Goal: Task Accomplishment & Management: Use online tool/utility

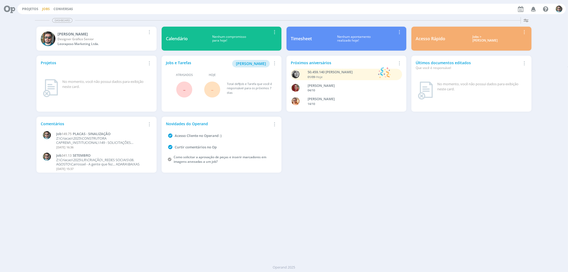
click at [46, 9] on link "Jobs" at bounding box center [46, 9] width 8 height 5
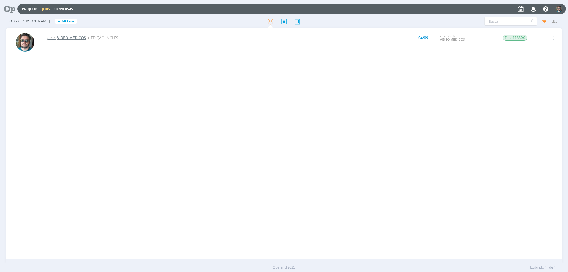
click at [78, 37] on span "VÍDEO MÉDICOS" at bounding box center [71, 37] width 29 height 5
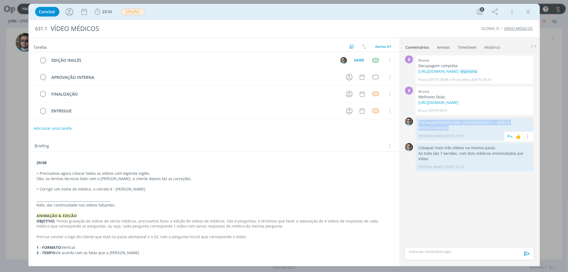
drag, startPoint x: 455, startPoint y: 139, endPoint x: 419, endPoint y: 134, distance: 36.6
click at [419, 131] on p "Z:\Criacao\2025\GLOBAL D\CRIAÇÃO\631.1 - VÍDEOS MÉDICOS\BAIXAS" at bounding box center [474, 125] width 112 height 11
copy p "Z:\Criacao\2025\GLOBAL D\CRIAÇÃO\631.1 - VÍDEOS MÉDICOS\BAIXAS"
click at [104, 11] on span "23:33" at bounding box center [108, 11] width 10 height 5
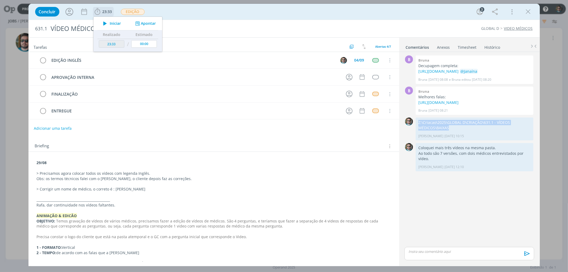
click at [113, 22] on span "Iniciar" at bounding box center [115, 24] width 11 height 4
